Goal: Task Accomplishment & Management: Manage account settings

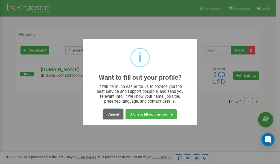
click at [112, 114] on button "Cancel" at bounding box center [113, 114] width 20 height 10
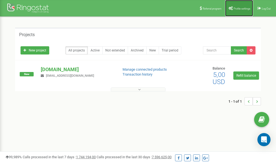
click at [241, 7] on span "Profile settings" at bounding box center [242, 8] width 17 height 3
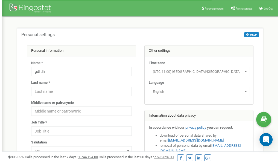
scroll to position [27, 0]
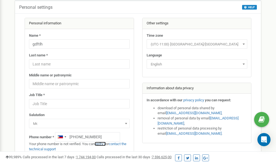
click at [103, 144] on link "verify it" at bounding box center [100, 144] width 11 height 4
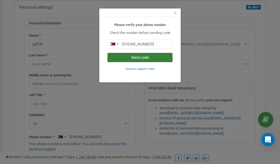
click at [141, 57] on button "Send code" at bounding box center [140, 57] width 65 height 9
